Goal: Find specific page/section: Find specific page/section

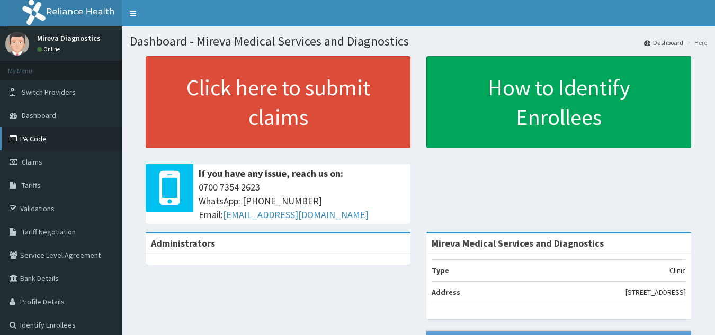
click at [40, 138] on link "PA Code" at bounding box center [61, 138] width 122 height 23
click at [47, 138] on link "PA Code" at bounding box center [61, 138] width 122 height 23
click at [47, 139] on link "PA Code" at bounding box center [61, 138] width 122 height 23
